Goal: Task Accomplishment & Management: Manage account settings

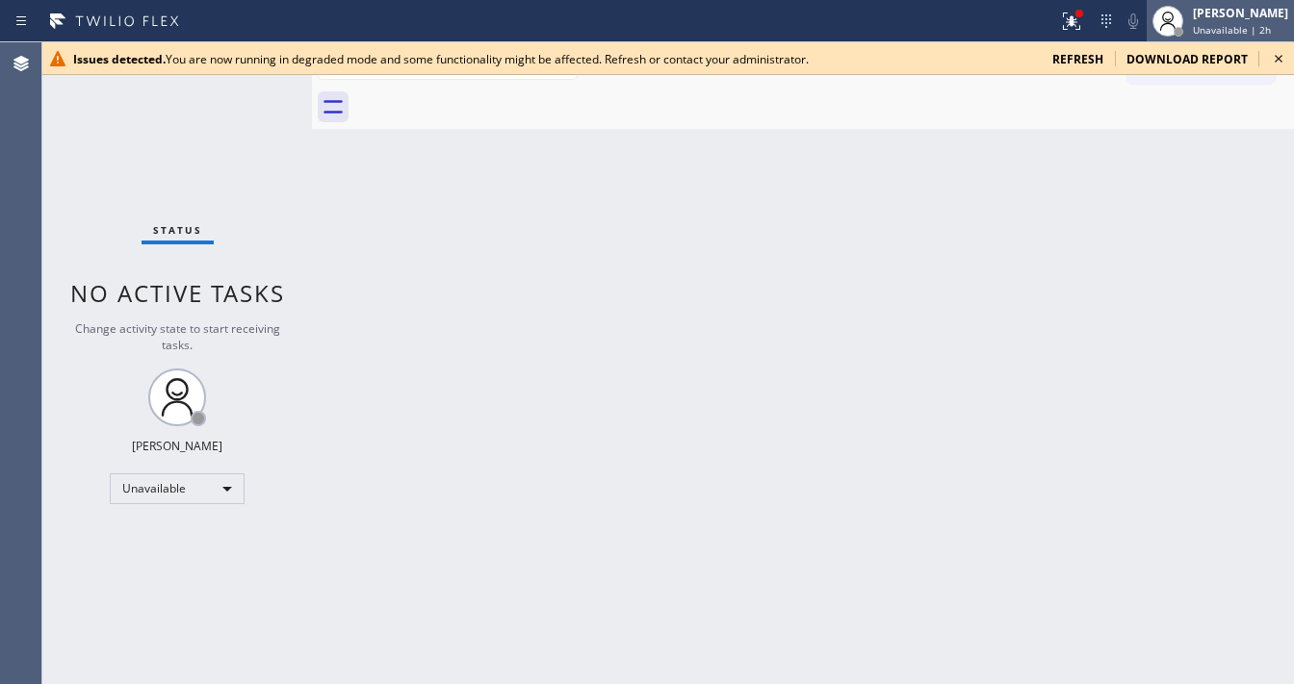
click at [1232, 27] on span "Unavailable | 2h" at bounding box center [1232, 29] width 78 height 13
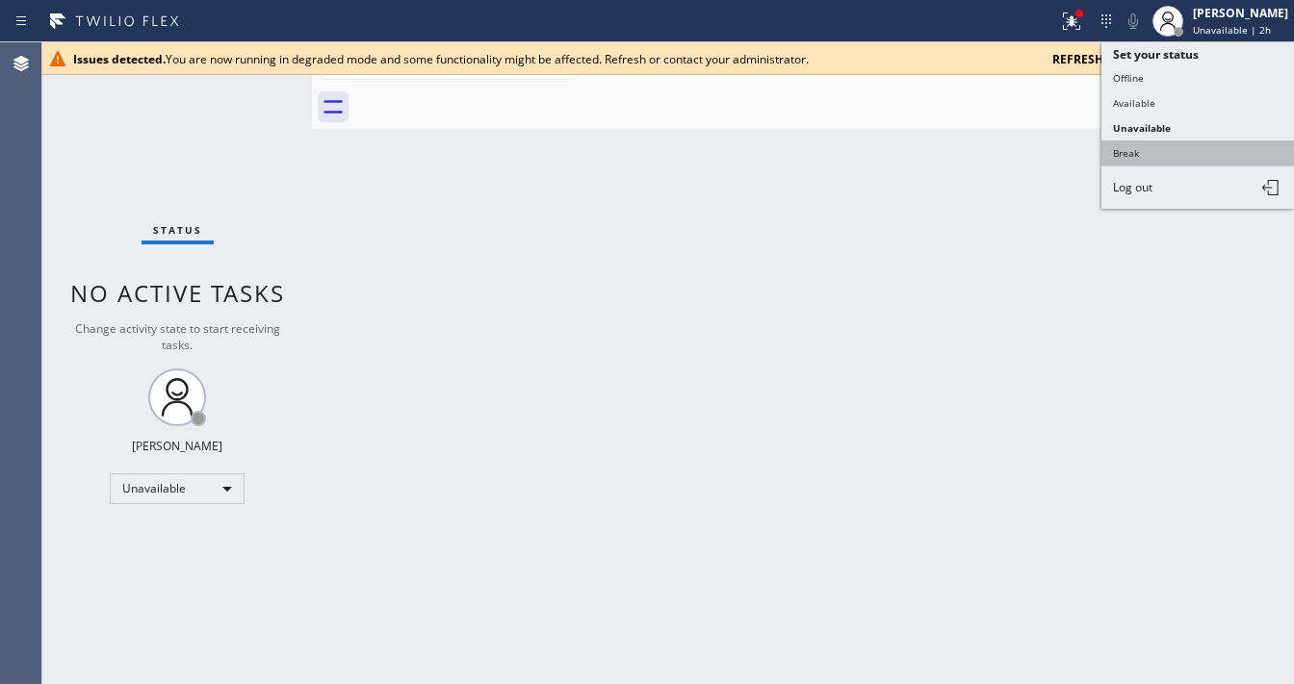
click at [1164, 152] on button "Break" at bounding box center [1197, 153] width 193 height 25
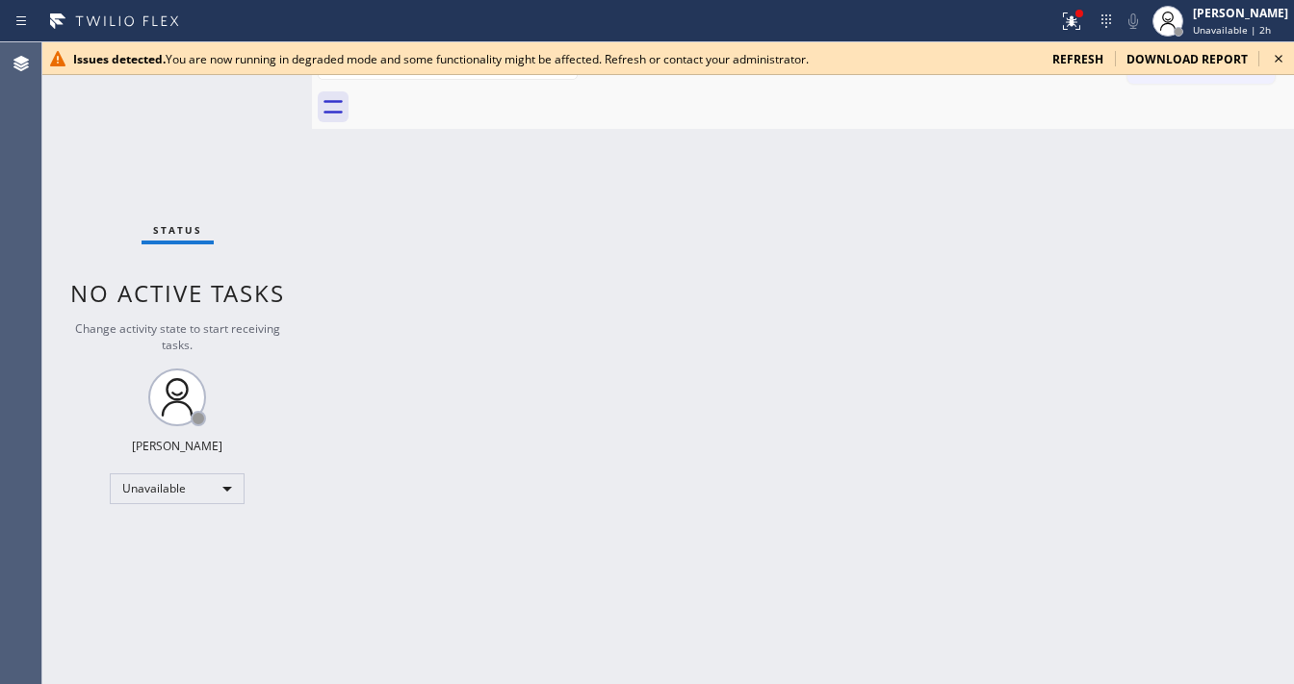
click at [874, 248] on div "Back to Dashboard Change Sender ID Customers Technicians Select a contact Outbo…" at bounding box center [803, 363] width 982 height 642
click at [1209, 24] on span "Break | 1:44" at bounding box center [1222, 29] width 58 height 13
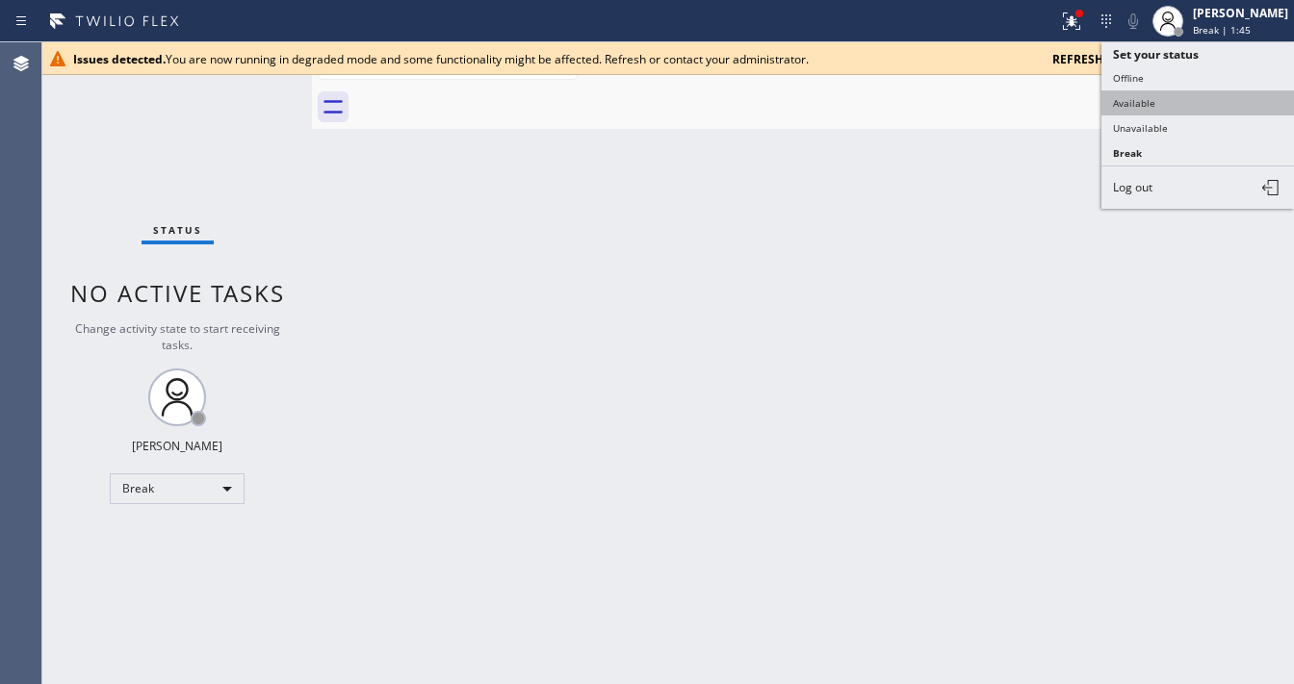
click at [1141, 102] on button "Available" at bounding box center [1197, 102] width 193 height 25
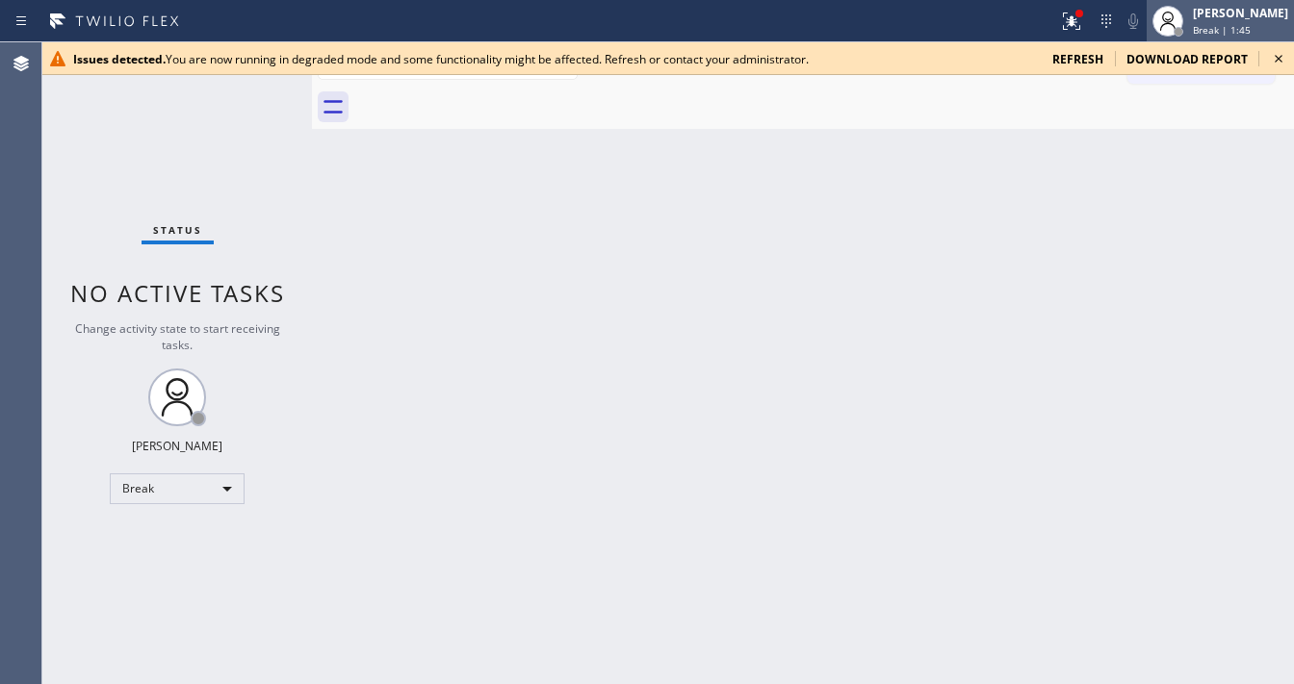
click at [1215, 35] on span "Break | 1:45" at bounding box center [1222, 29] width 58 height 13
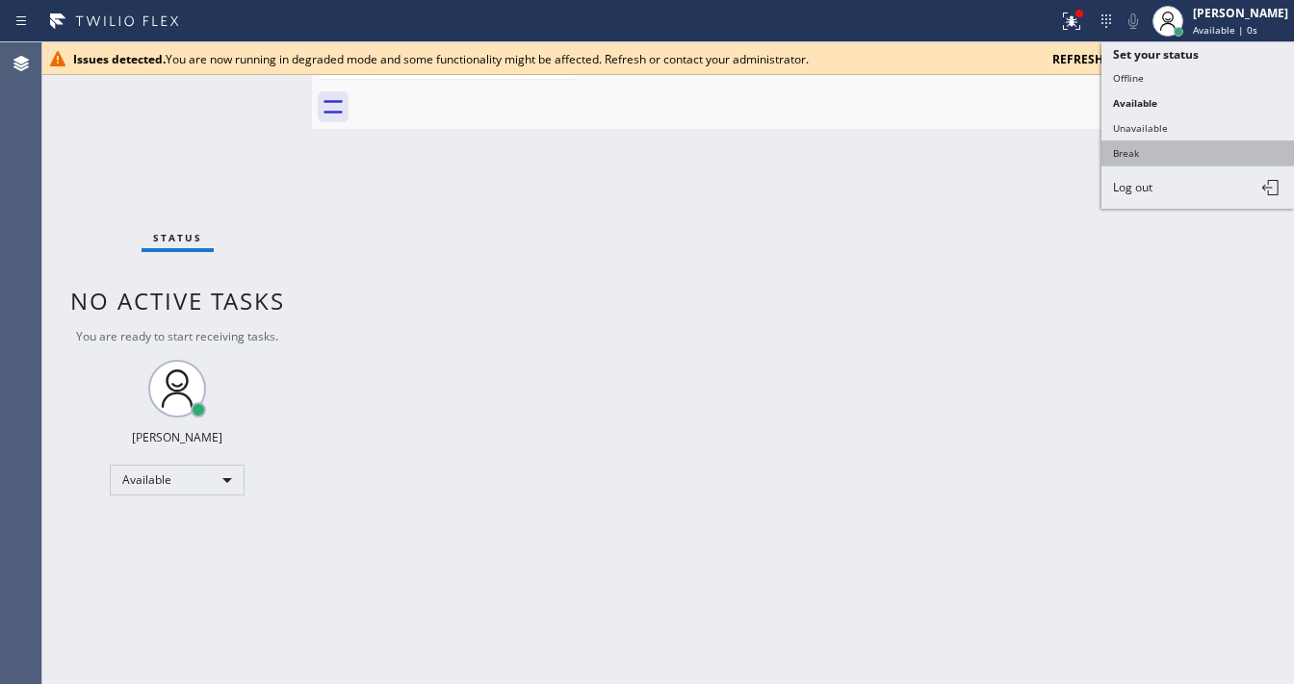
click at [1136, 149] on button "Break" at bounding box center [1197, 153] width 193 height 25
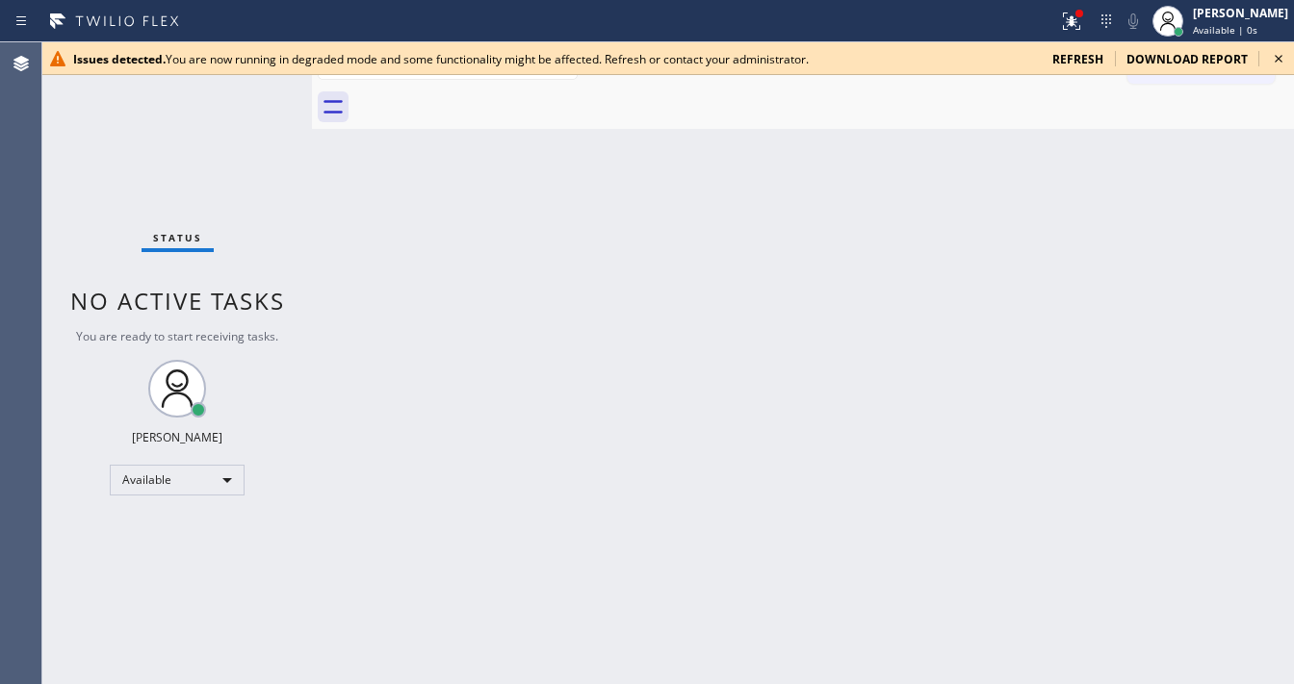
click at [959, 215] on div "Back to Dashboard Change Sender ID Customers Technicians Select a contact Outbo…" at bounding box center [803, 363] width 982 height 642
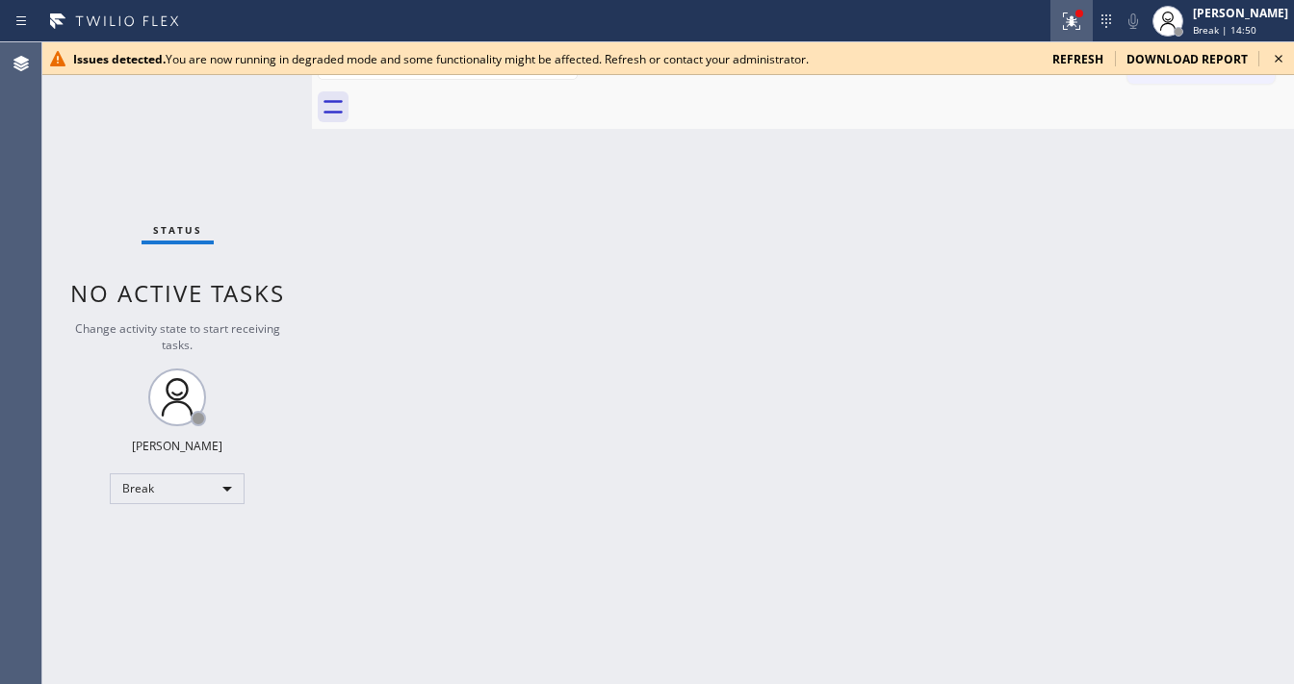
click at [1083, 31] on icon at bounding box center [1071, 21] width 23 height 23
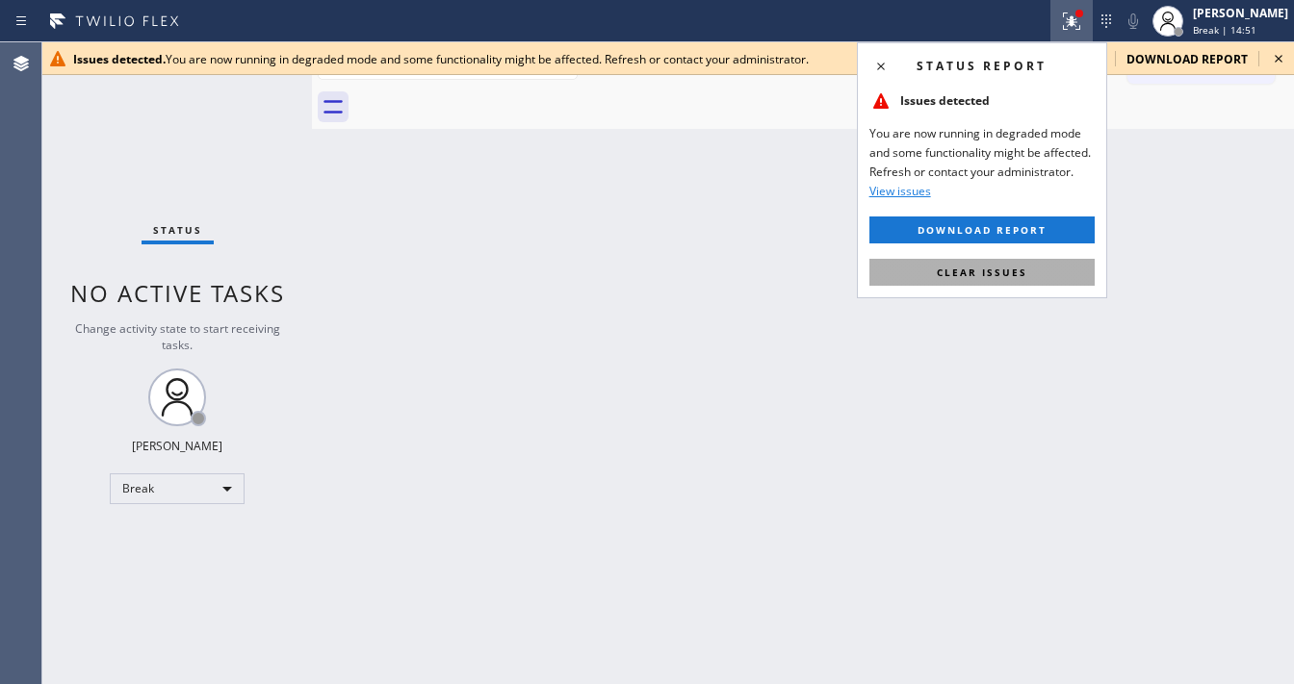
click at [1011, 262] on button "Clear issues" at bounding box center [981, 272] width 225 height 27
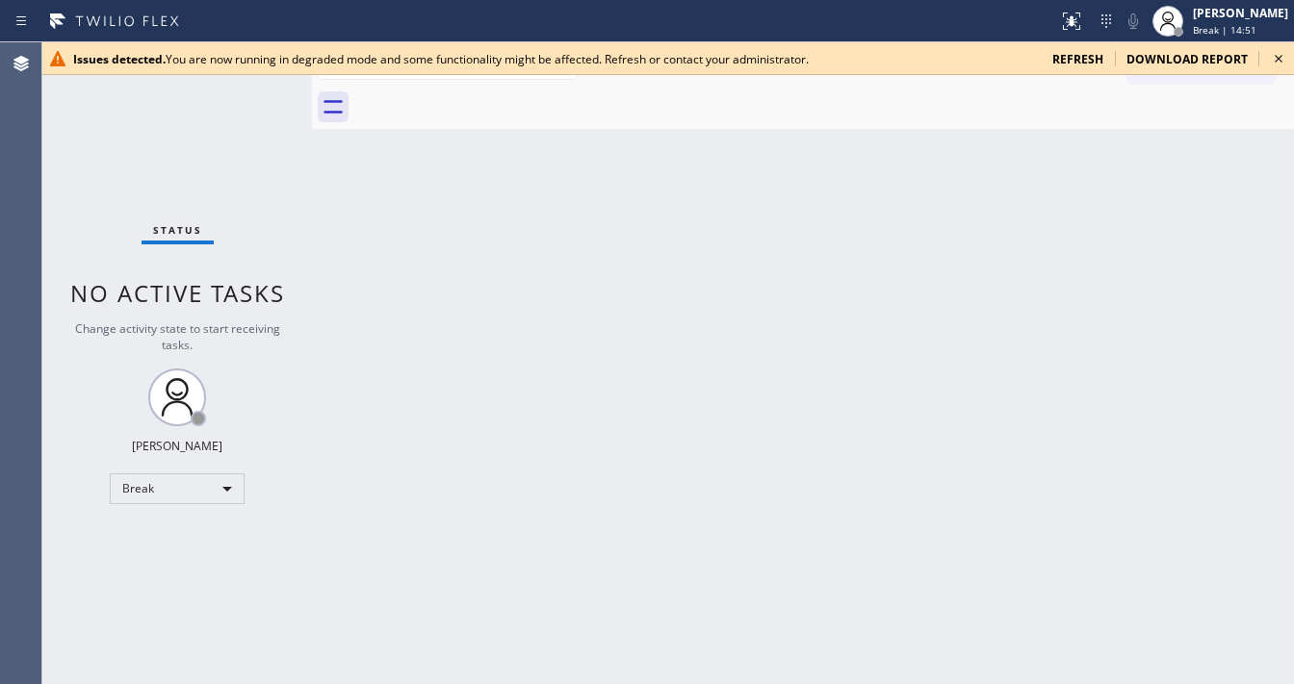
click at [1012, 282] on div "Back to Dashboard Change Sender ID Customers Technicians Select a contact Outbo…" at bounding box center [803, 363] width 982 height 642
click at [1276, 58] on icon at bounding box center [1278, 58] width 23 height 23
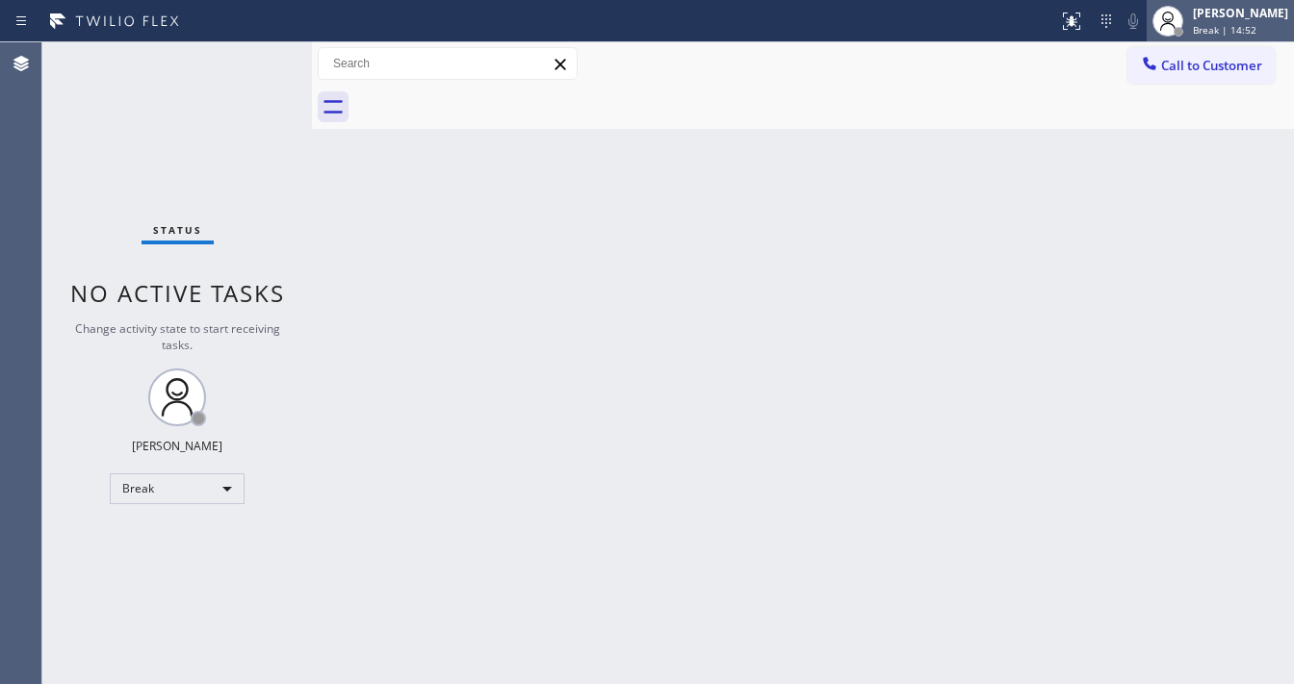
click at [1240, 19] on div "[PERSON_NAME]" at bounding box center [1240, 13] width 95 height 16
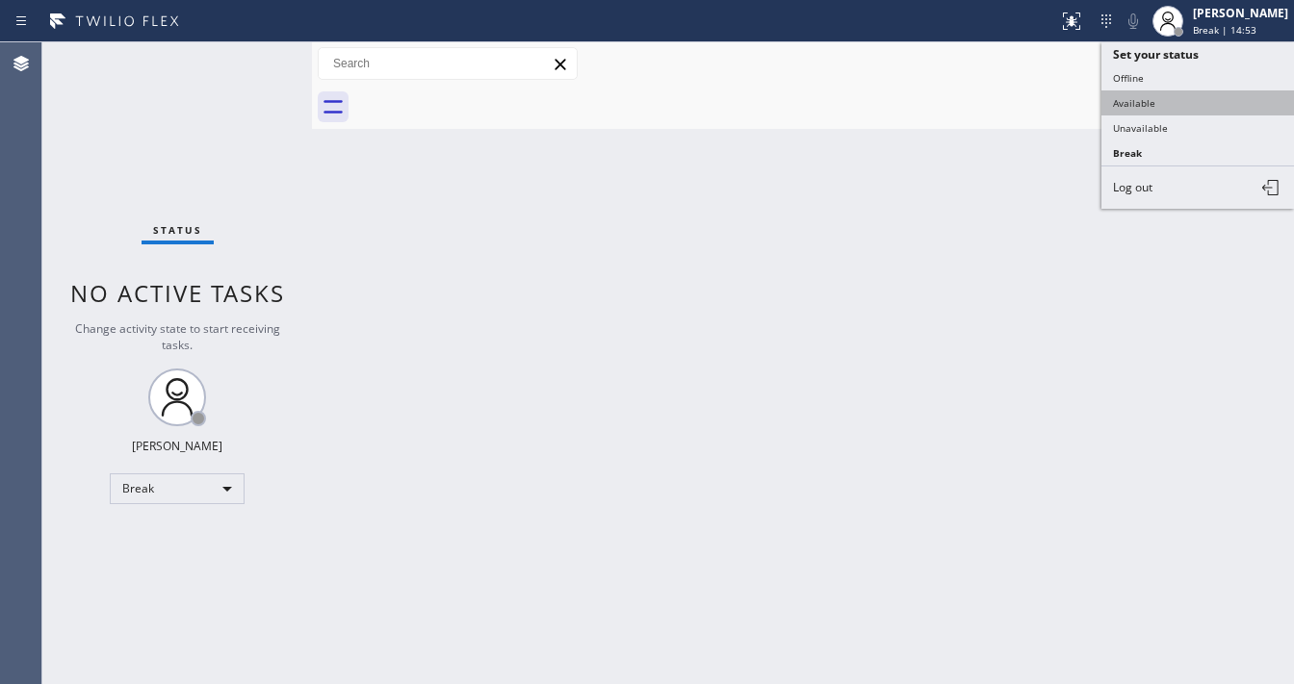
click at [1147, 104] on button "Available" at bounding box center [1197, 102] width 193 height 25
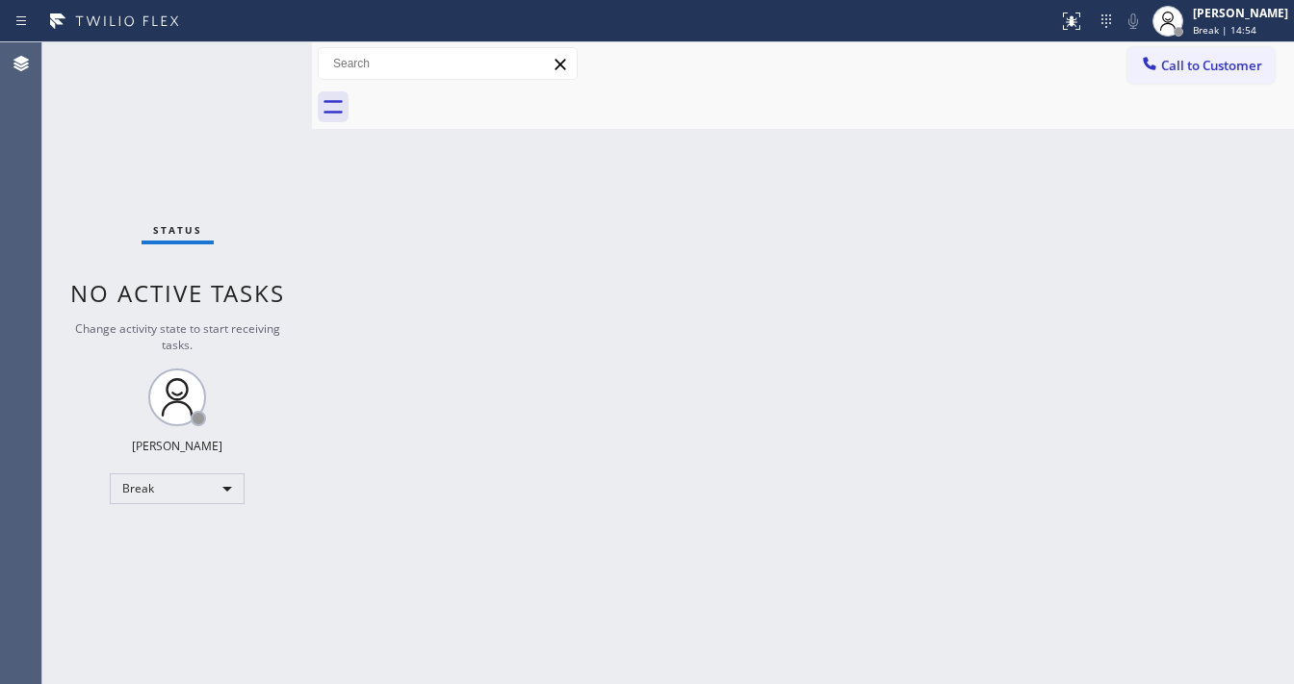
click at [1147, 104] on div at bounding box center [824, 107] width 940 height 43
click at [1242, 31] on span "Break | 14:54" at bounding box center [1225, 29] width 64 height 13
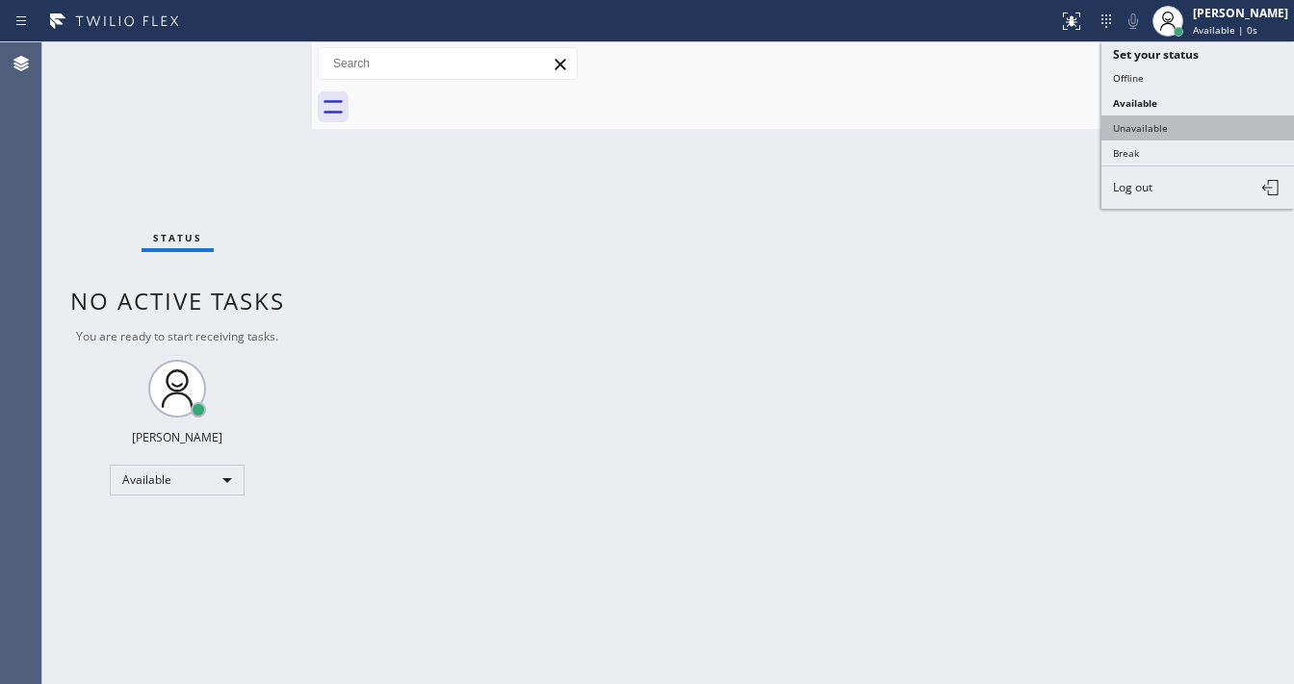
click at [1144, 119] on button "Unavailable" at bounding box center [1197, 128] width 193 height 25
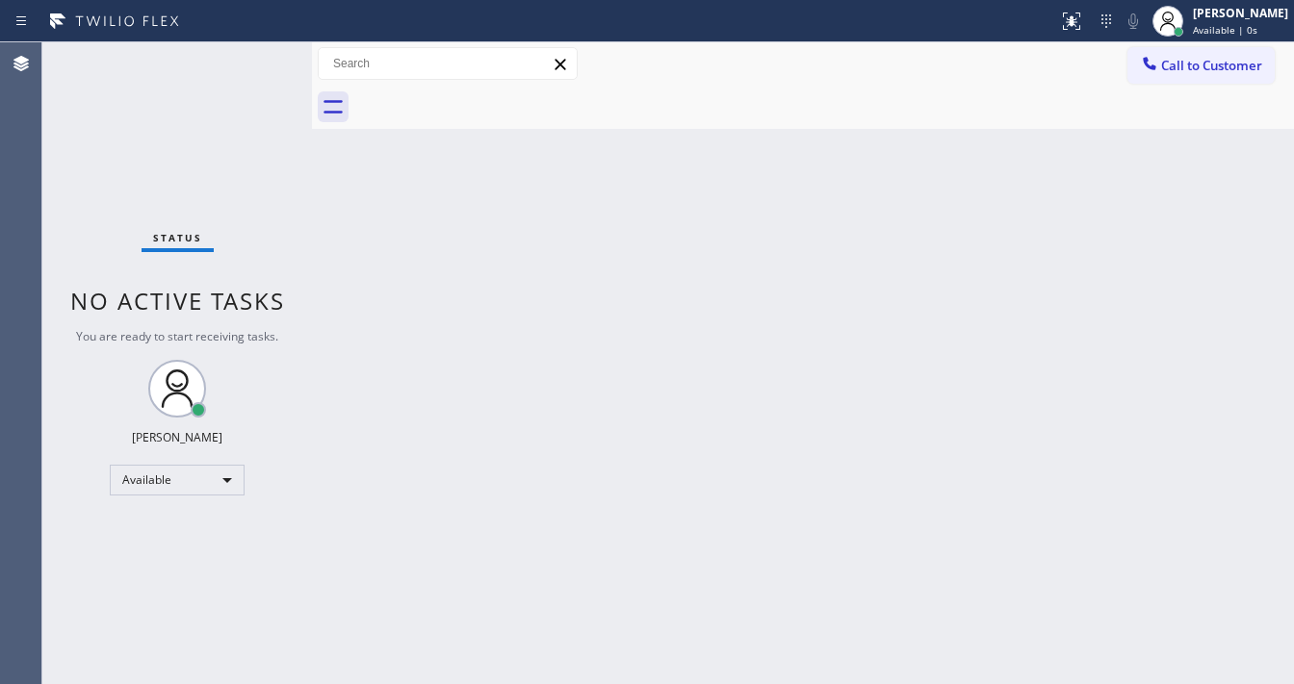
click at [816, 212] on div "Back to Dashboard Change Sender ID Customers Technicians Select a contact Outbo…" at bounding box center [803, 363] width 982 height 642
